Goal: Task Accomplishment & Management: Use online tool/utility

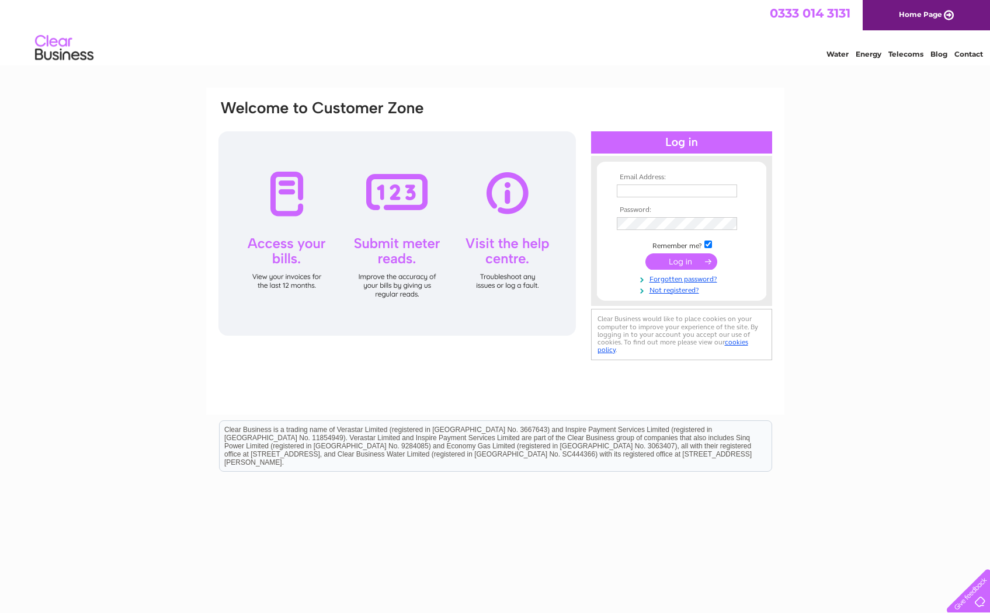
click at [631, 193] on input "text" at bounding box center [677, 191] width 120 height 13
type input "[EMAIL_ADDRESS][DOMAIN_NAME]"
click at [682, 262] on input "submit" at bounding box center [682, 262] width 72 height 16
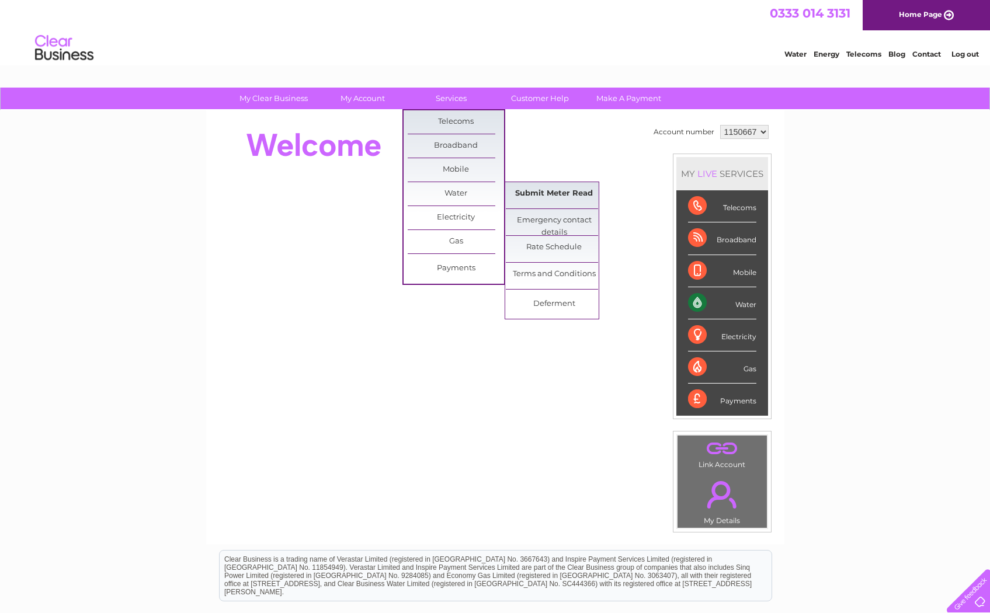
click at [536, 196] on link "Submit Meter Read" at bounding box center [554, 193] width 96 height 23
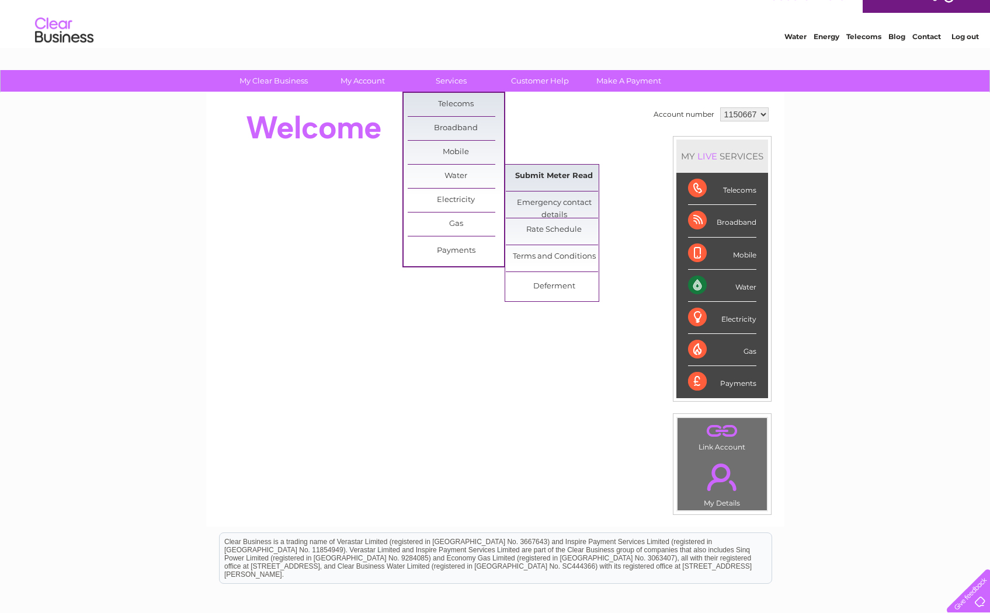
scroll to position [24, 0]
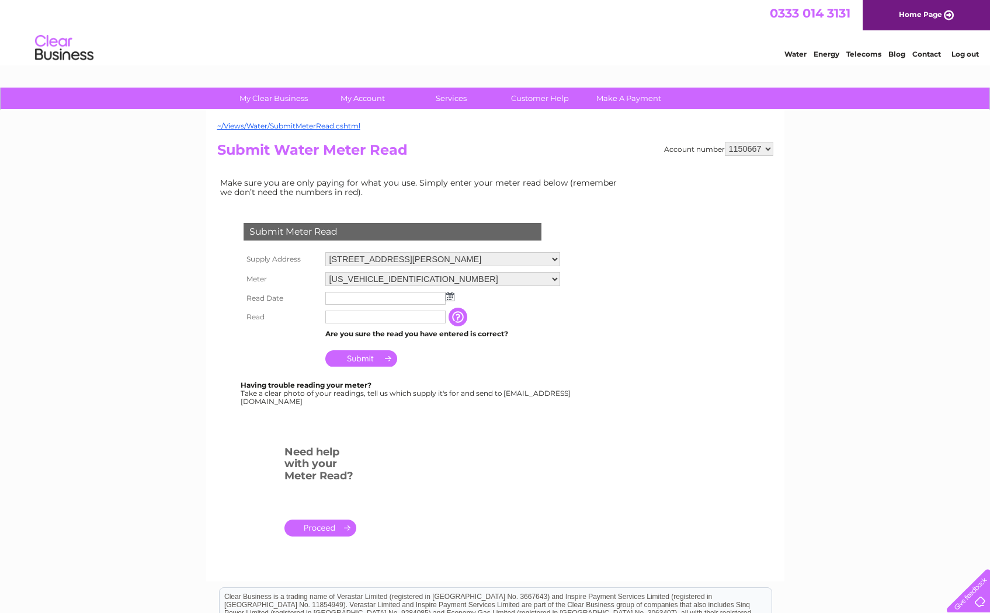
click at [451, 300] on img at bounding box center [450, 296] width 9 height 9
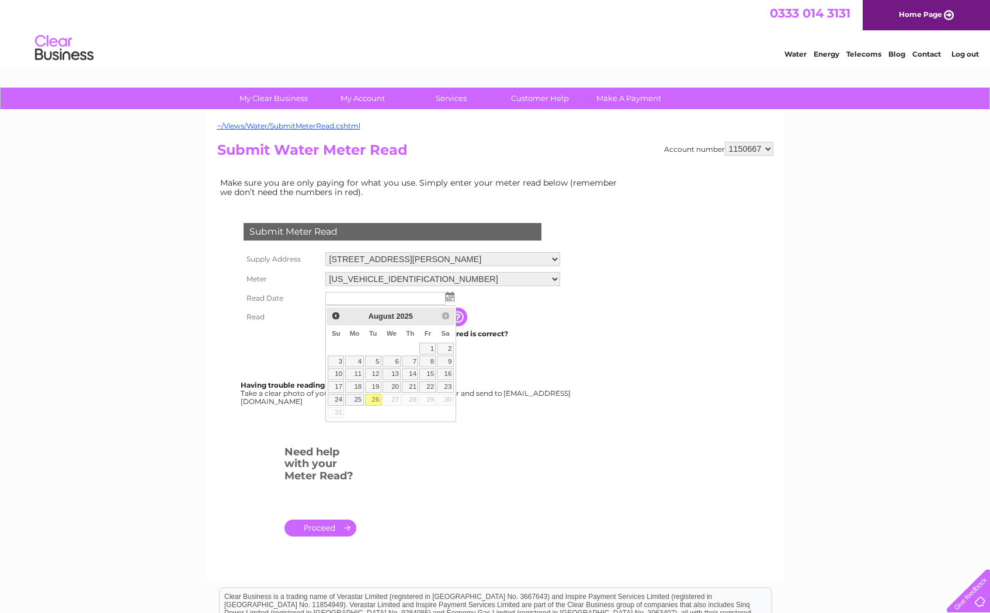
click at [374, 403] on link "26" at bounding box center [373, 400] width 16 height 12
type input "2025/08/26"
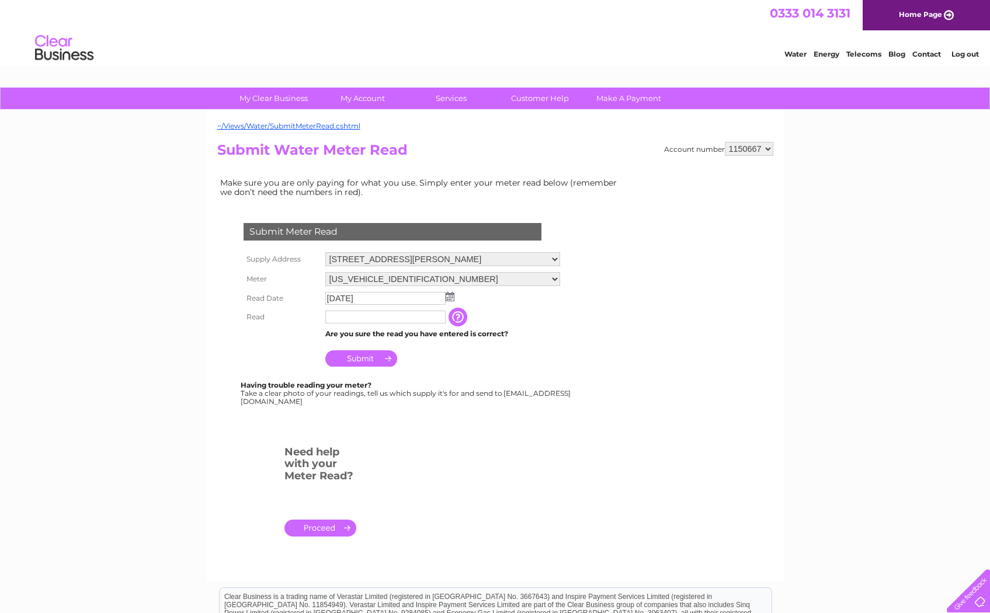
click at [350, 323] on input "text" at bounding box center [385, 317] width 120 height 13
type input "70"
click at [531, 315] on td "The reading you have just taken from your water meter. Our records indicate you…" at bounding box center [517, 318] width 93 height 20
click at [364, 362] on input "Submit" at bounding box center [361, 359] width 72 height 16
